Goal: Navigation & Orientation: Find specific page/section

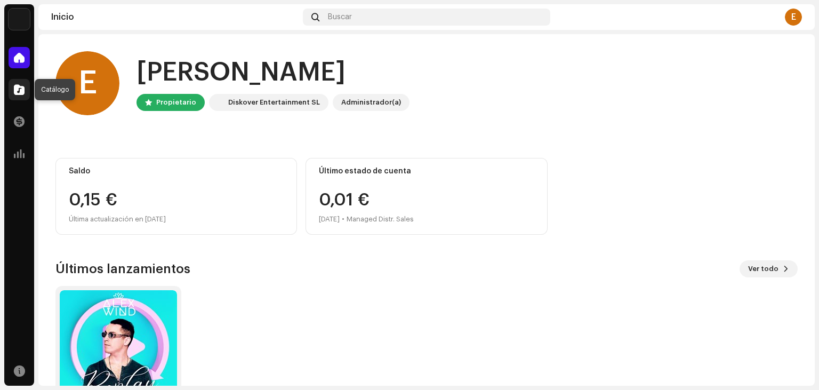
click at [15, 88] on span at bounding box center [19, 89] width 11 height 9
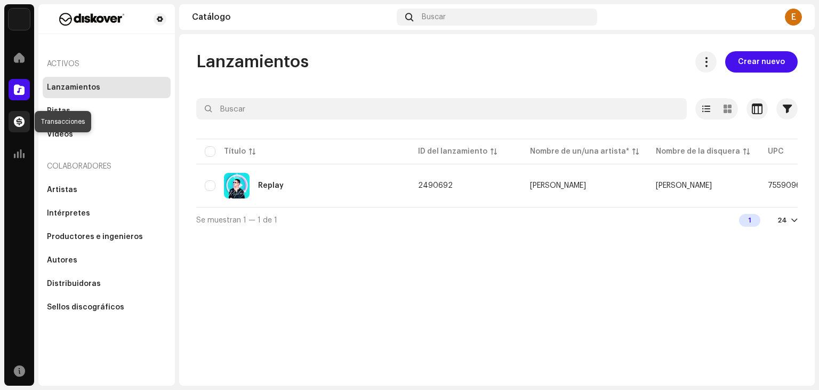
click at [17, 123] on span at bounding box center [19, 121] width 11 height 9
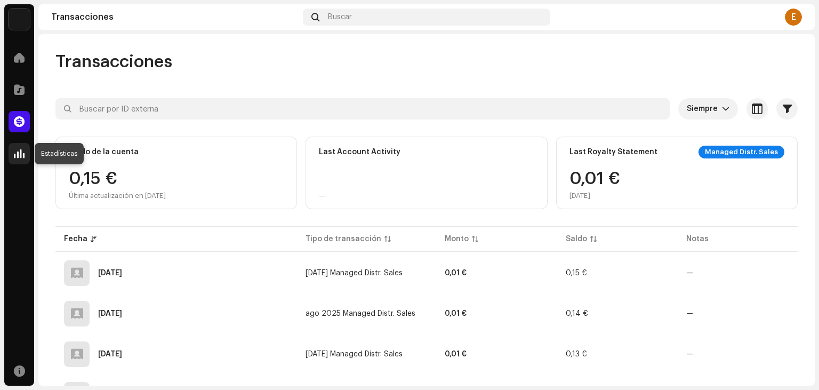
click at [20, 156] on span at bounding box center [19, 153] width 11 height 9
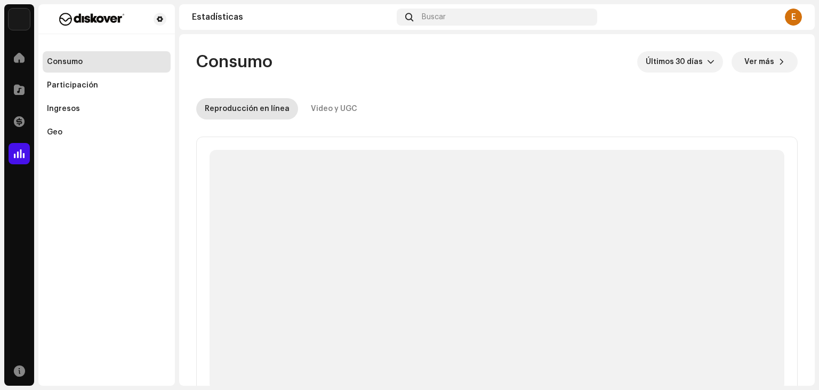
click at [793, 20] on div "E" at bounding box center [792, 17] width 17 height 17
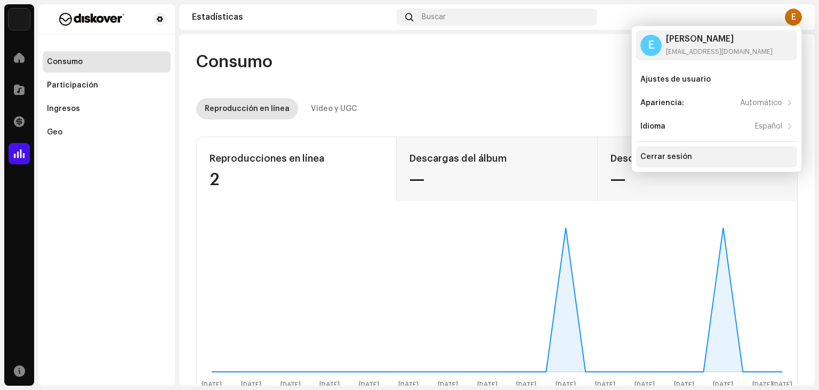
click at [675, 157] on div "Cerrar sesión" at bounding box center [666, 156] width 52 height 9
